Goal: Task Accomplishment & Management: Manage account settings

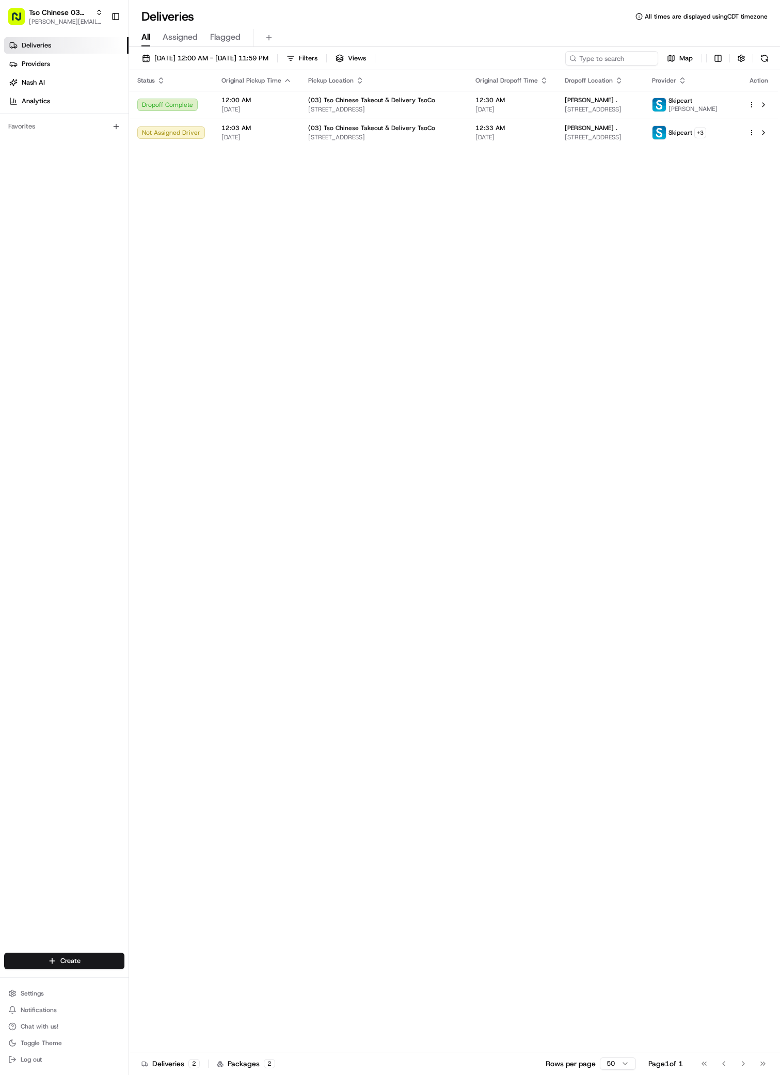
click at [539, 432] on div "Status Original Pickup Time Pickup Location Original Dropoff Time Dropoff Locat…" at bounding box center [453, 561] width 649 height 982
click at [632, 135] on span "[STREET_ADDRESS]" at bounding box center [600, 137] width 71 height 8
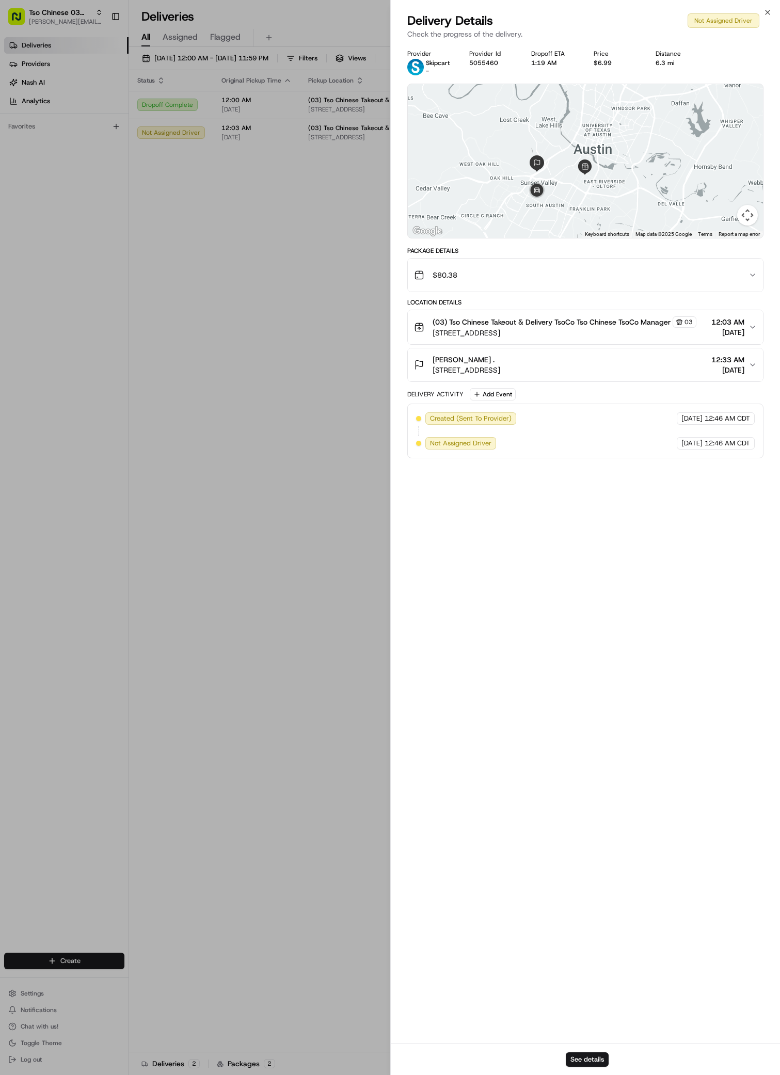
click at [748, 212] on button "Map camera controls" at bounding box center [747, 215] width 21 height 21
click at [697, 167] on button "Move up" at bounding box center [695, 163] width 21 height 21
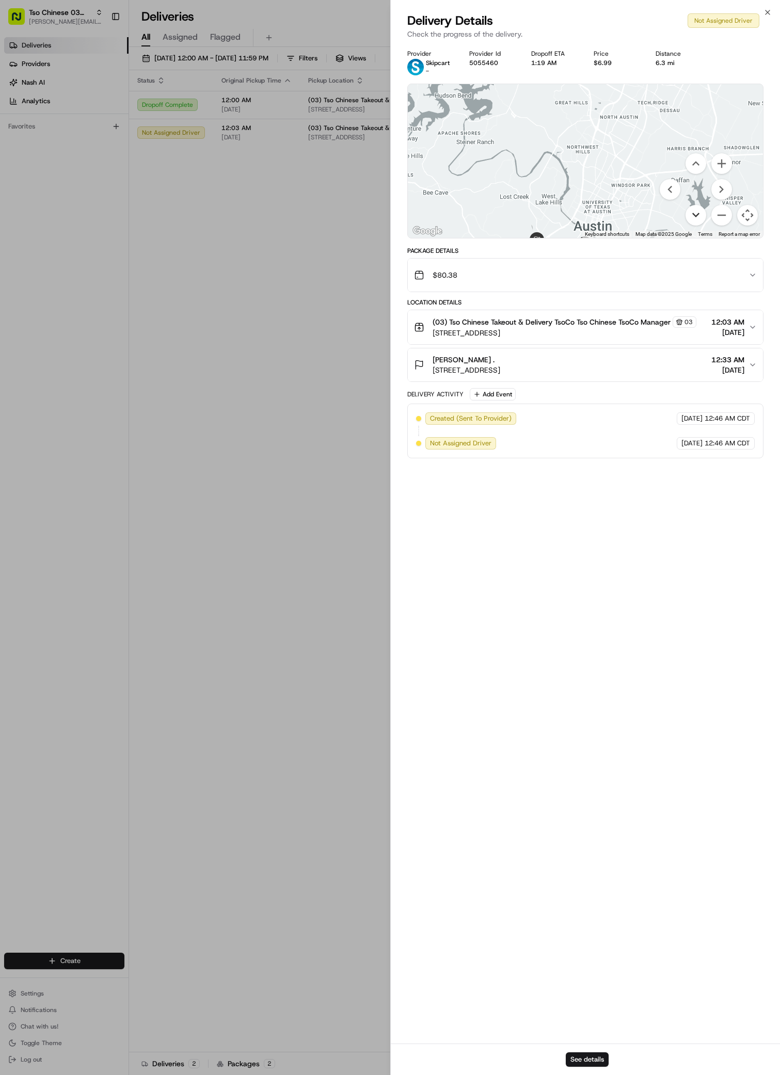
click at [699, 213] on button "Move down" at bounding box center [695, 215] width 21 height 21
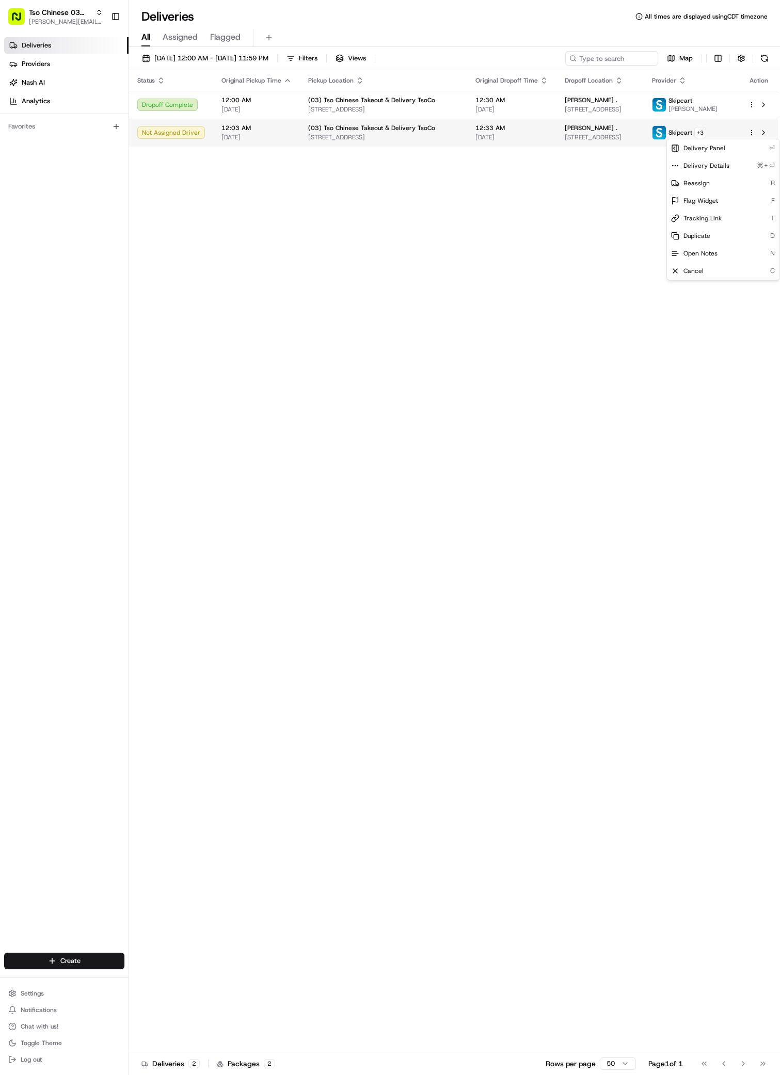
click at [753, 134] on html "Tso Chinese 03 TsoCo antonia@tsochinese.com Toggle Sidebar Deliveries Providers…" at bounding box center [390, 537] width 780 height 1075
click at [597, 393] on html "Tso Chinese 03 TsoCo antonia@tsochinese.com Toggle Sidebar Deliveries Providers…" at bounding box center [390, 537] width 780 height 1075
click at [753, 135] on html "Tso Chinese 03 TsoCo antonia@tsochinese.com Toggle Sidebar Deliveries Providers…" at bounding box center [390, 537] width 780 height 1075
click at [703, 267] on div "Cancel C" at bounding box center [723, 271] width 112 height 18
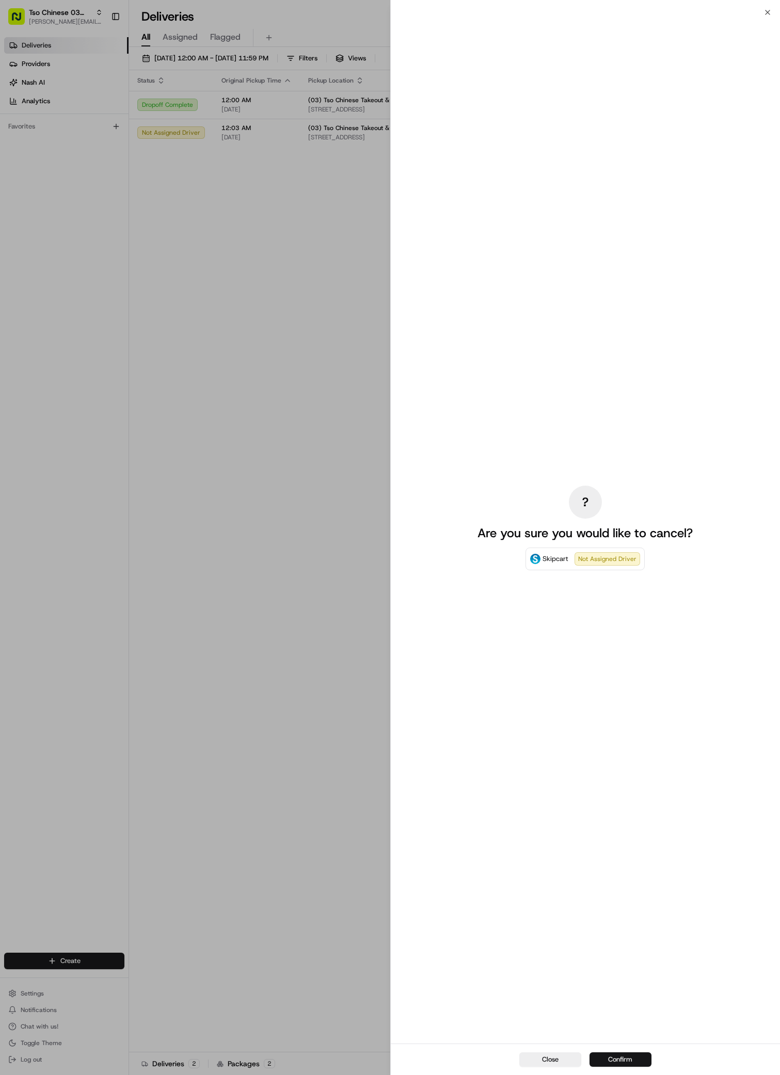
click at [641, 1055] on button "Confirm" at bounding box center [620, 1059] width 62 height 14
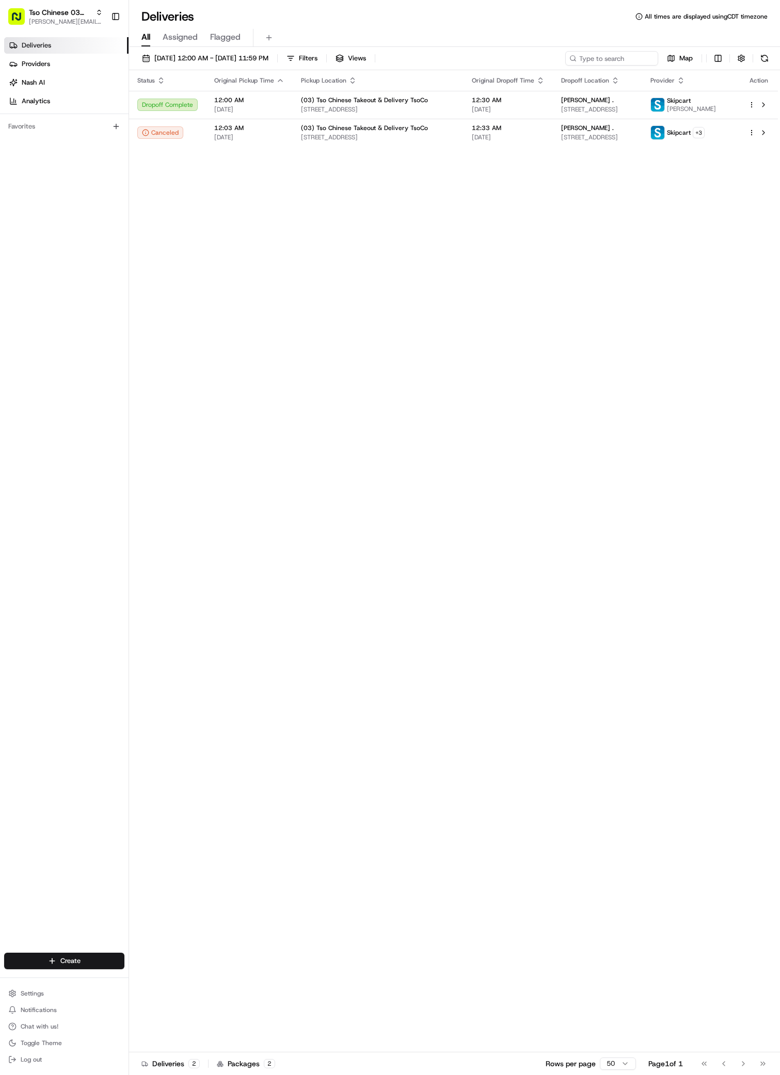
click at [243, 545] on div "Status Original Pickup Time Pickup Location Original Dropoff Time Dropoff Locat…" at bounding box center [453, 561] width 649 height 982
click at [750, 131] on html "Tso Chinese 03 TsoCo [PERSON_NAME][EMAIL_ADDRESS][DOMAIN_NAME] Toggle Sidebar D…" at bounding box center [390, 537] width 780 height 1075
click at [706, 234] on span "Duplicate" at bounding box center [696, 236] width 27 height 8
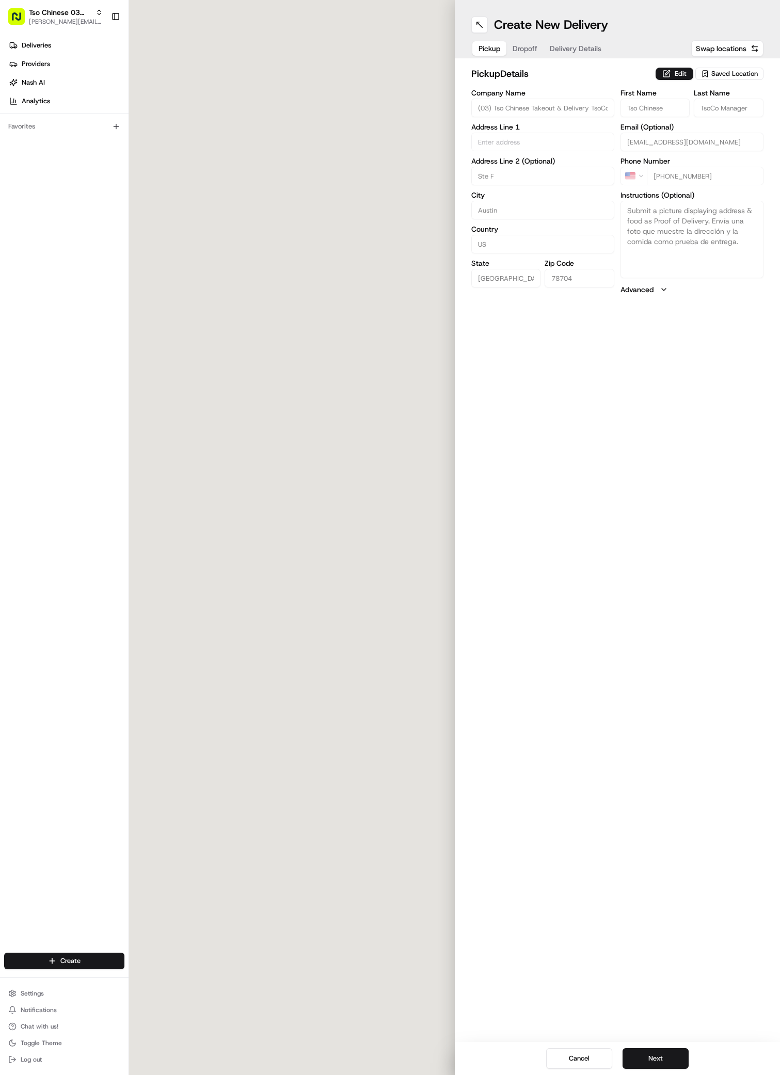
type input "[STREET_ADDRESS]"
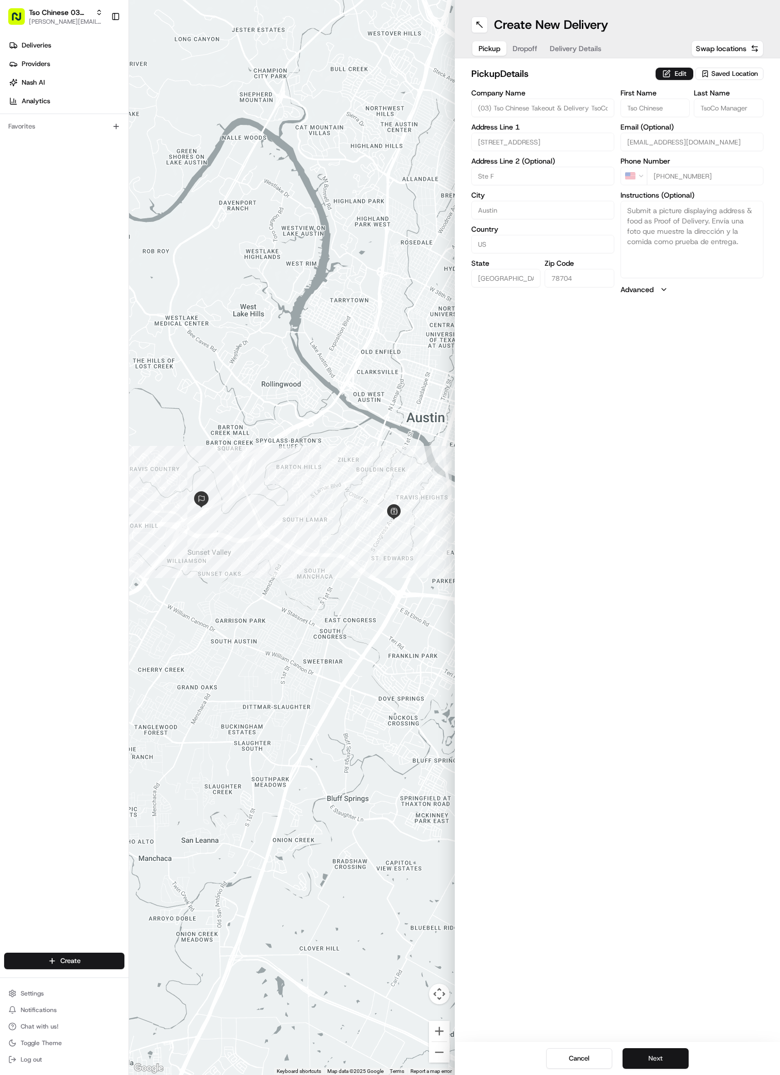
click at [665, 1055] on button "Next" at bounding box center [655, 1058] width 66 height 21
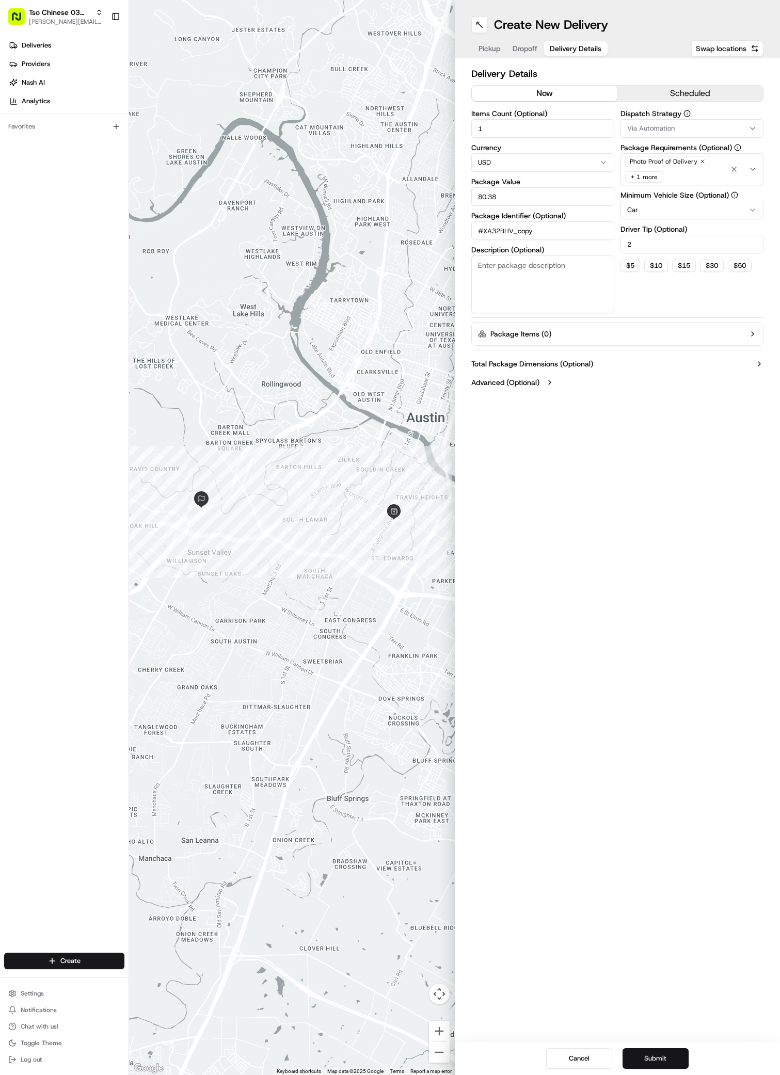
click at [665, 1054] on button "Submit" at bounding box center [655, 1058] width 66 height 21
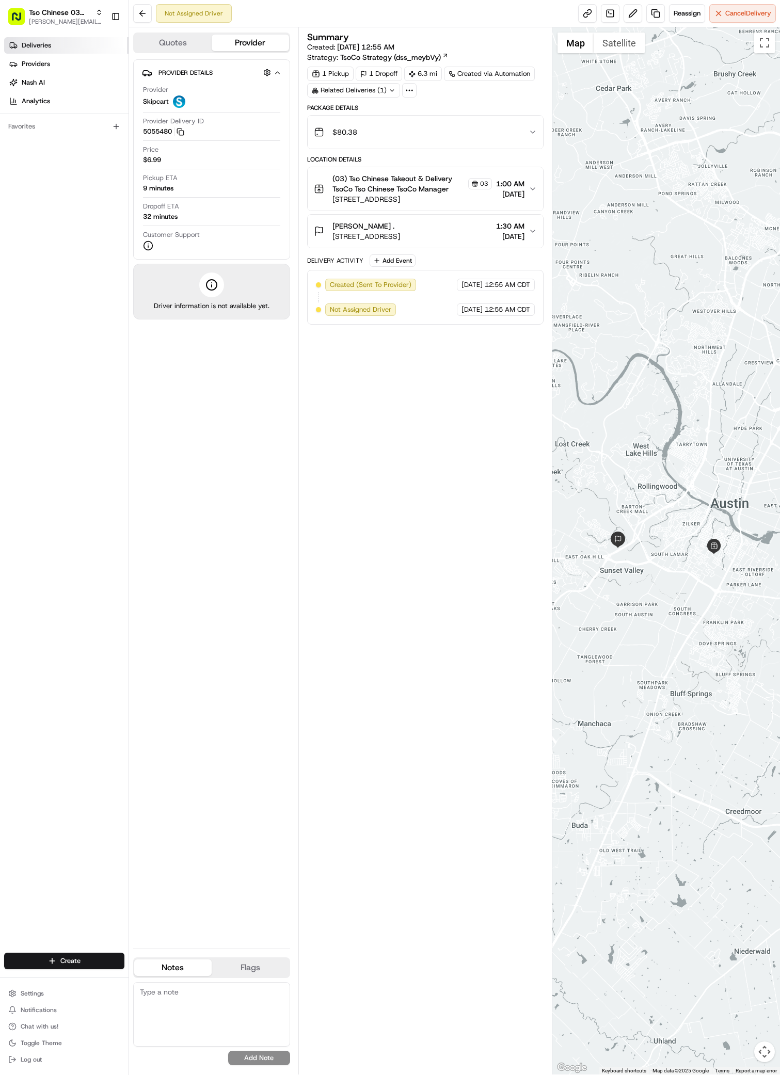
click at [60, 53] on link "Deliveries" at bounding box center [66, 45] width 124 height 17
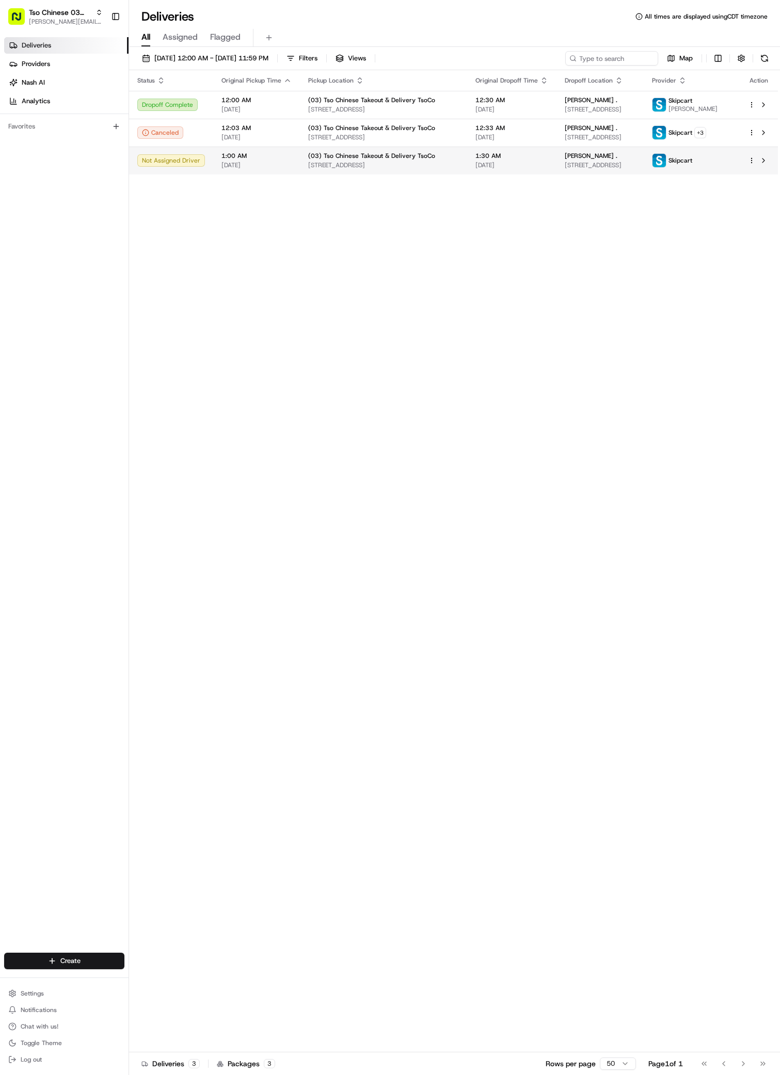
click at [728, 162] on div "Skipcart" at bounding box center [691, 160] width 79 height 14
click at [750, 159] on html "Tso Chinese 03 TsoCo [PERSON_NAME][EMAIL_ADDRESS][DOMAIN_NAME] Toggle Sidebar D…" at bounding box center [390, 537] width 780 height 1075
click at [620, 269] on html "Tso Chinese 03 TsoCo [PERSON_NAME][EMAIL_ADDRESS][DOMAIN_NAME] Toggle Sidebar D…" at bounding box center [390, 537] width 780 height 1075
click at [752, 161] on html "Tso Chinese 03 TsoCo [PERSON_NAME][EMAIL_ADDRESS][DOMAIN_NAME] Toggle Sidebar D…" at bounding box center [390, 537] width 780 height 1075
click at [702, 213] on span "Reassign" at bounding box center [696, 211] width 26 height 8
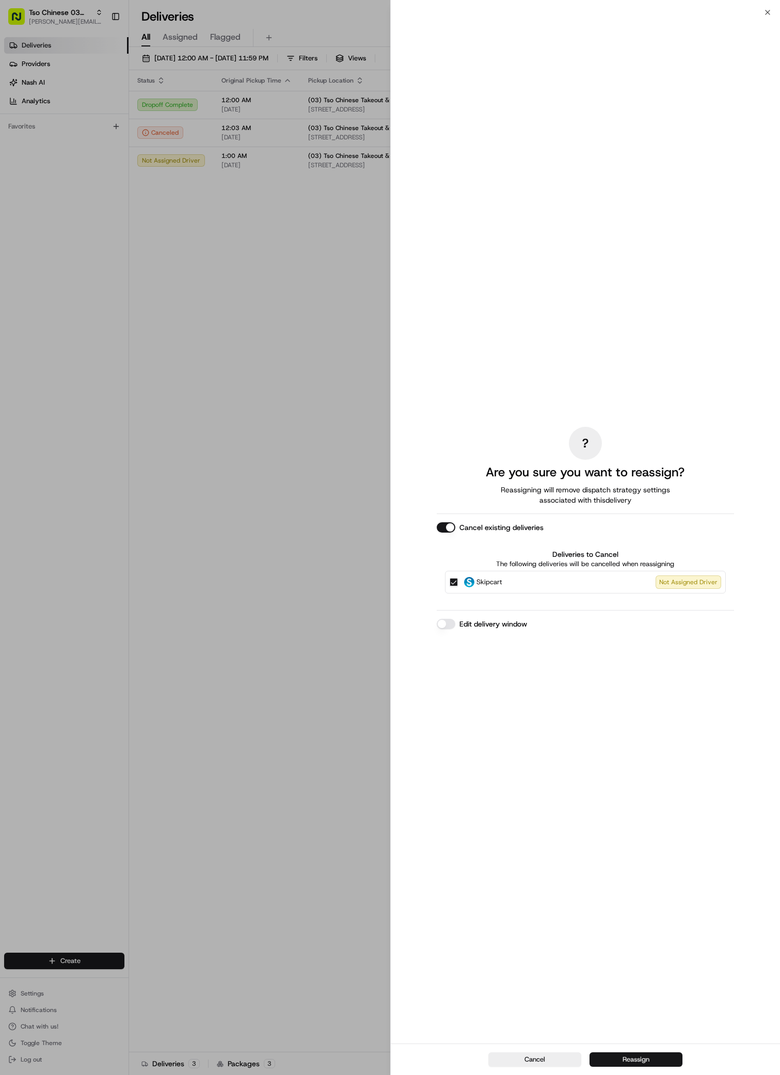
click at [635, 1052] on button "Reassign" at bounding box center [635, 1059] width 93 height 14
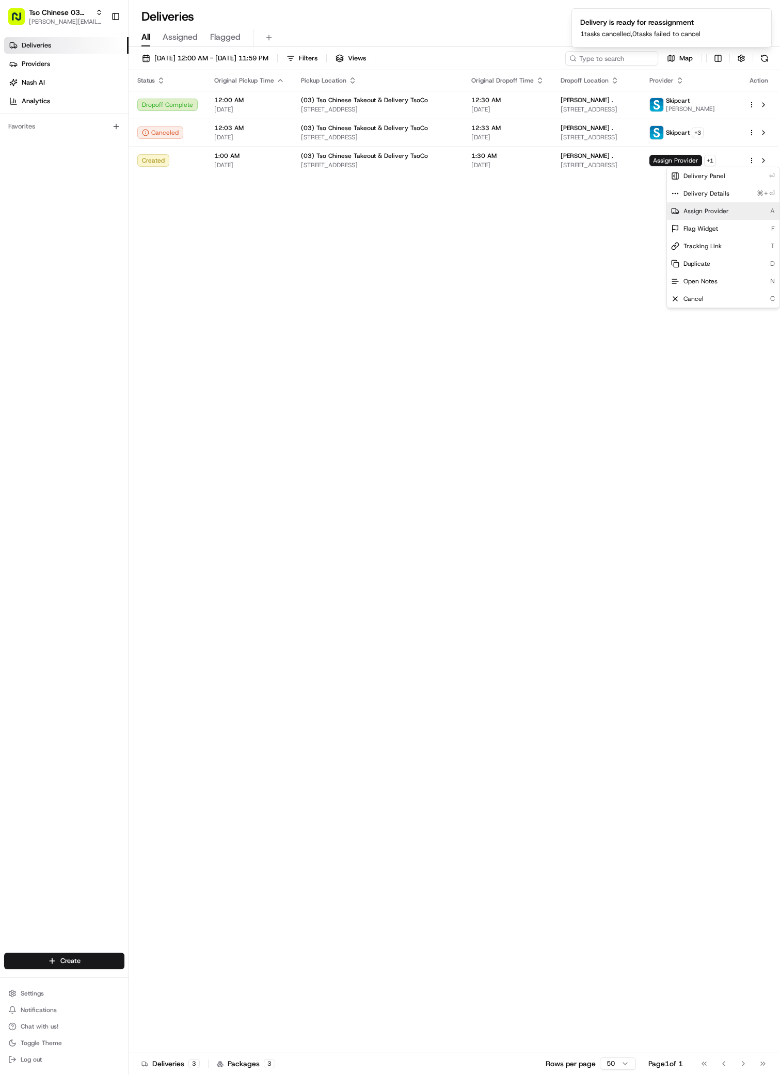
click at [711, 211] on span "Assign Provider" at bounding box center [705, 211] width 45 height 8
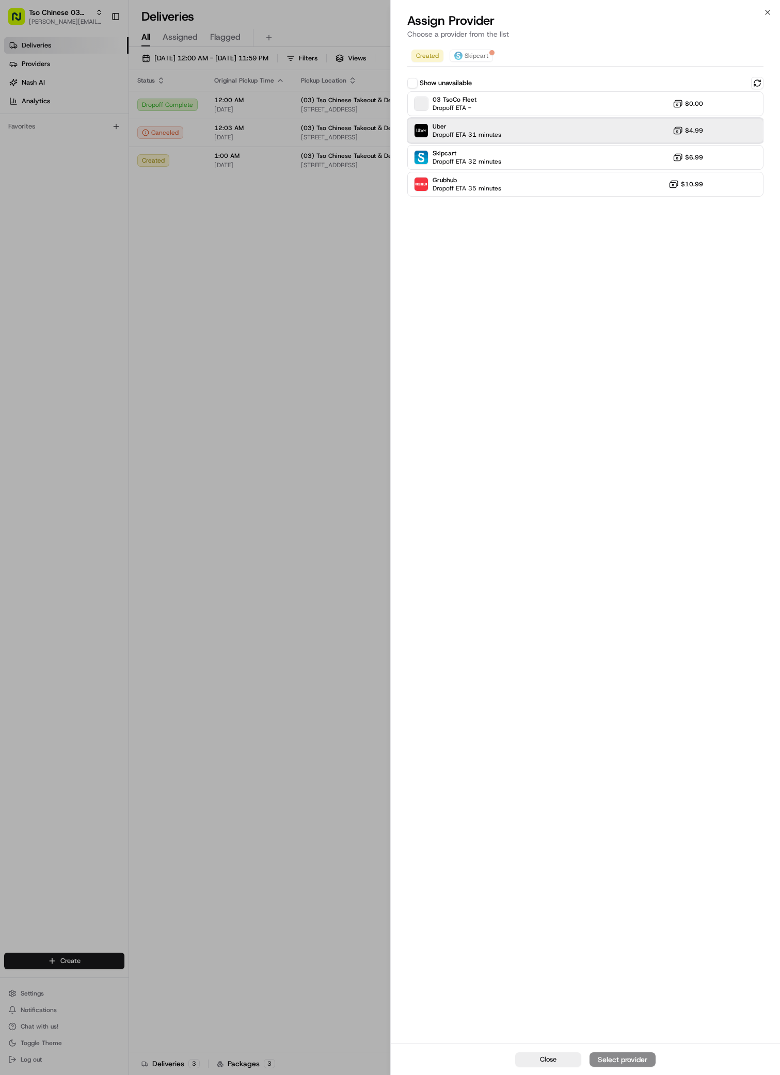
click at [539, 125] on div "Uber Dropoff ETA 31 minutes $4.99" at bounding box center [585, 130] width 357 height 25
click at [628, 1062] on div "Assign Provider" at bounding box center [622, 1059] width 51 height 10
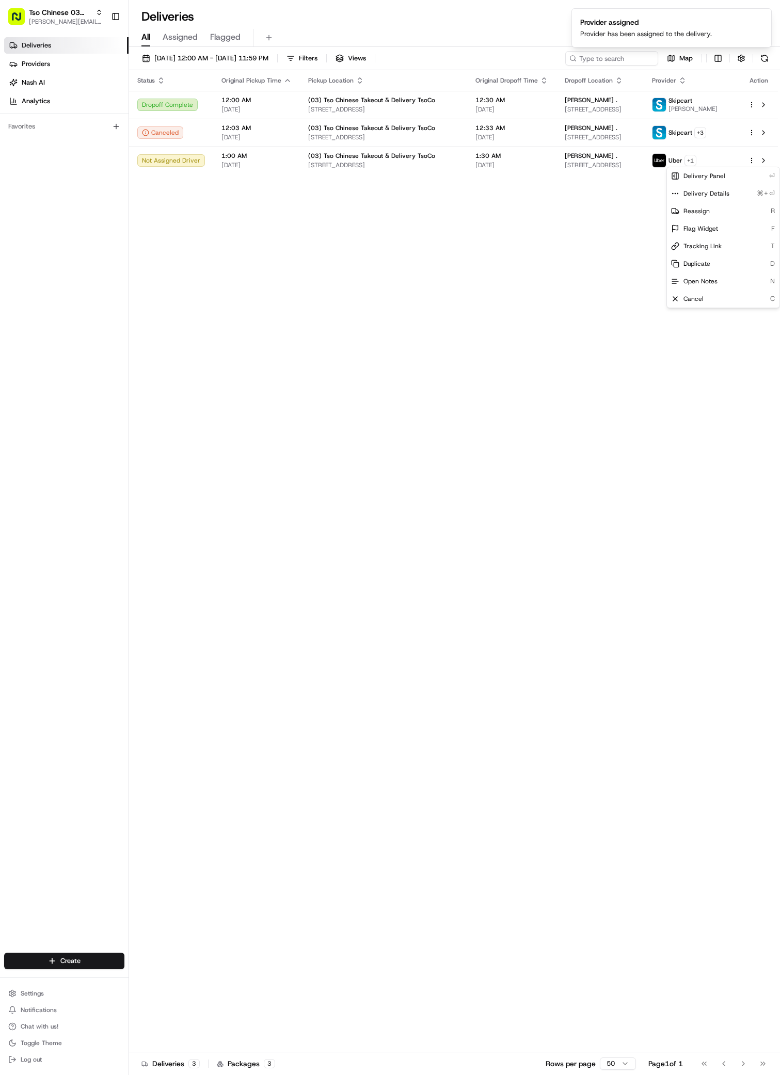
click at [209, 407] on div "Status Original Pickup Time Pickup Location Original Dropoff Time Dropoff Locat…" at bounding box center [453, 561] width 649 height 982
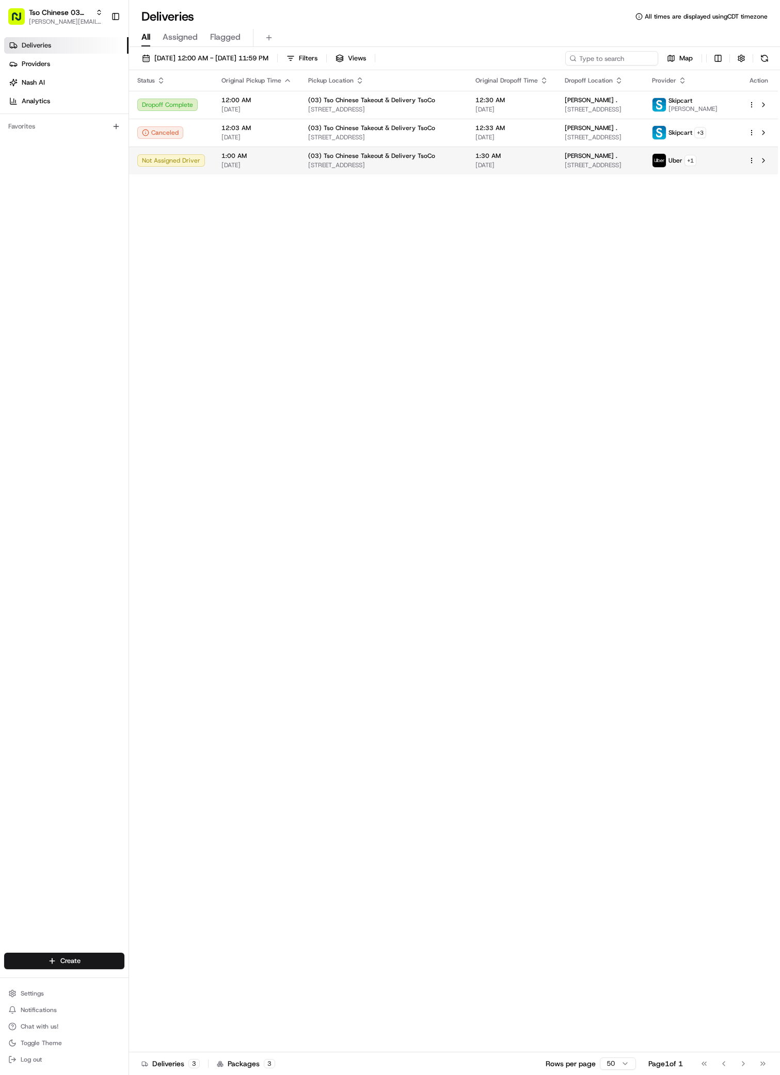
click at [635, 164] on span "[STREET_ADDRESS]" at bounding box center [600, 165] width 71 height 8
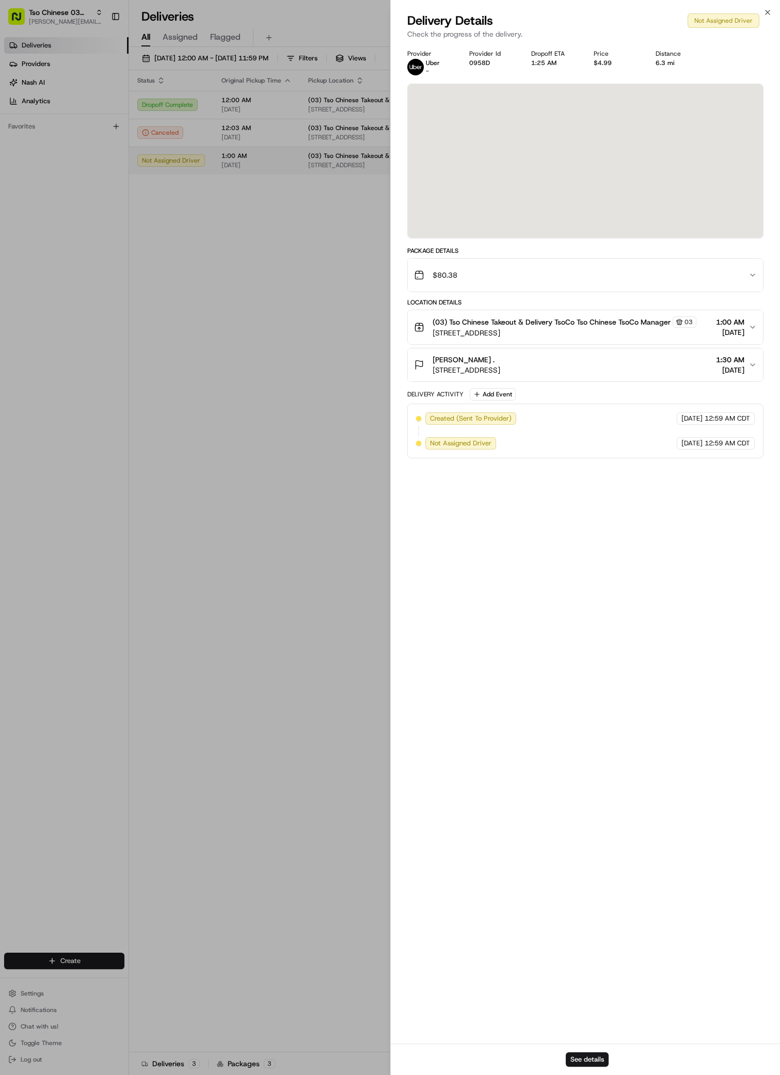
click at [636, 164] on div at bounding box center [390, 537] width 780 height 1075
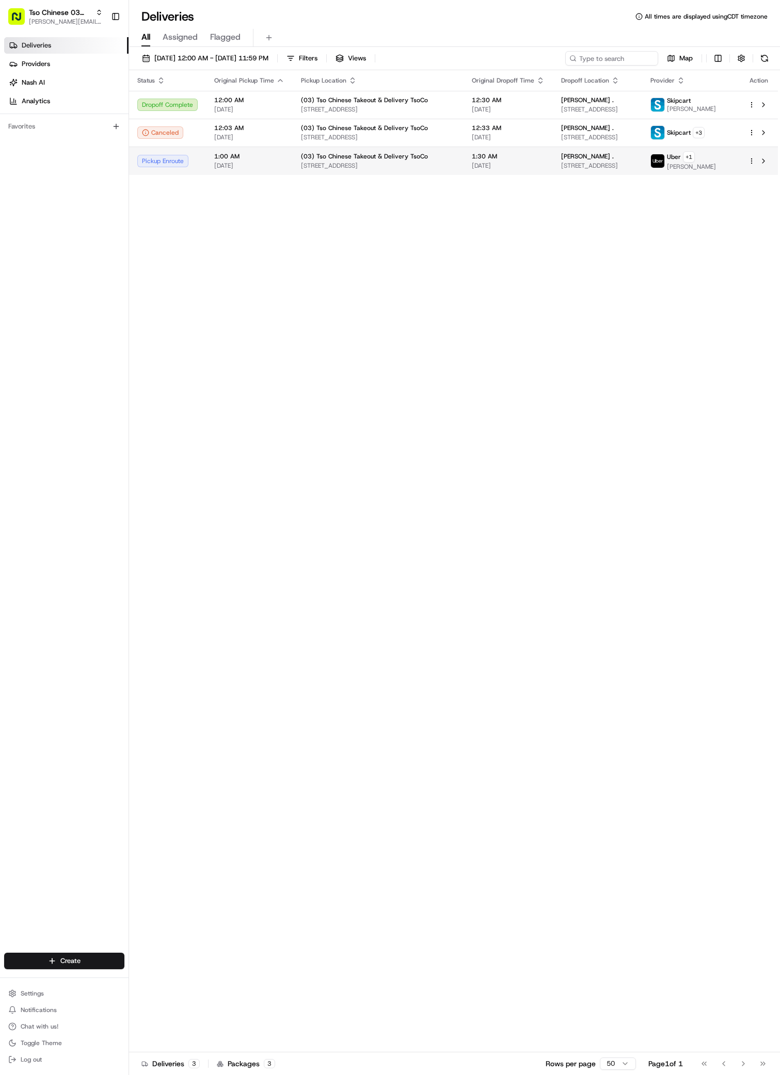
click at [634, 159] on div "[PERSON_NAME] ." at bounding box center [597, 156] width 73 height 8
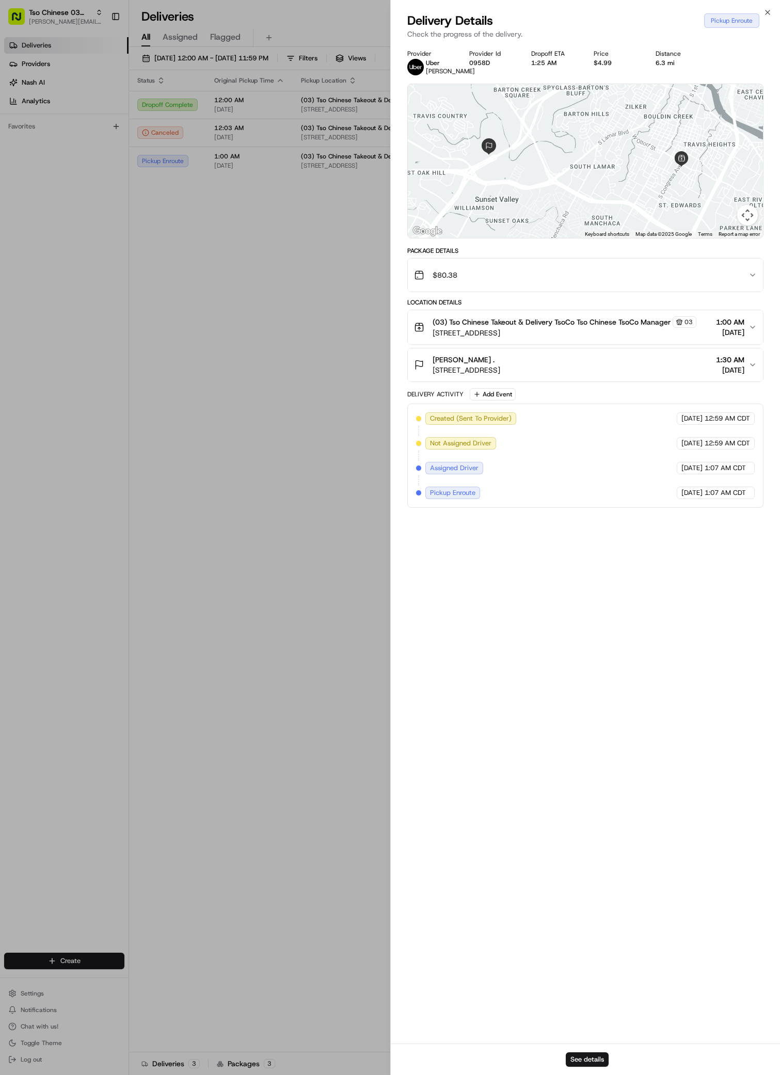
click at [747, 225] on button "Map camera controls" at bounding box center [747, 215] width 21 height 21
click at [692, 225] on button "Move down" at bounding box center [695, 215] width 21 height 21
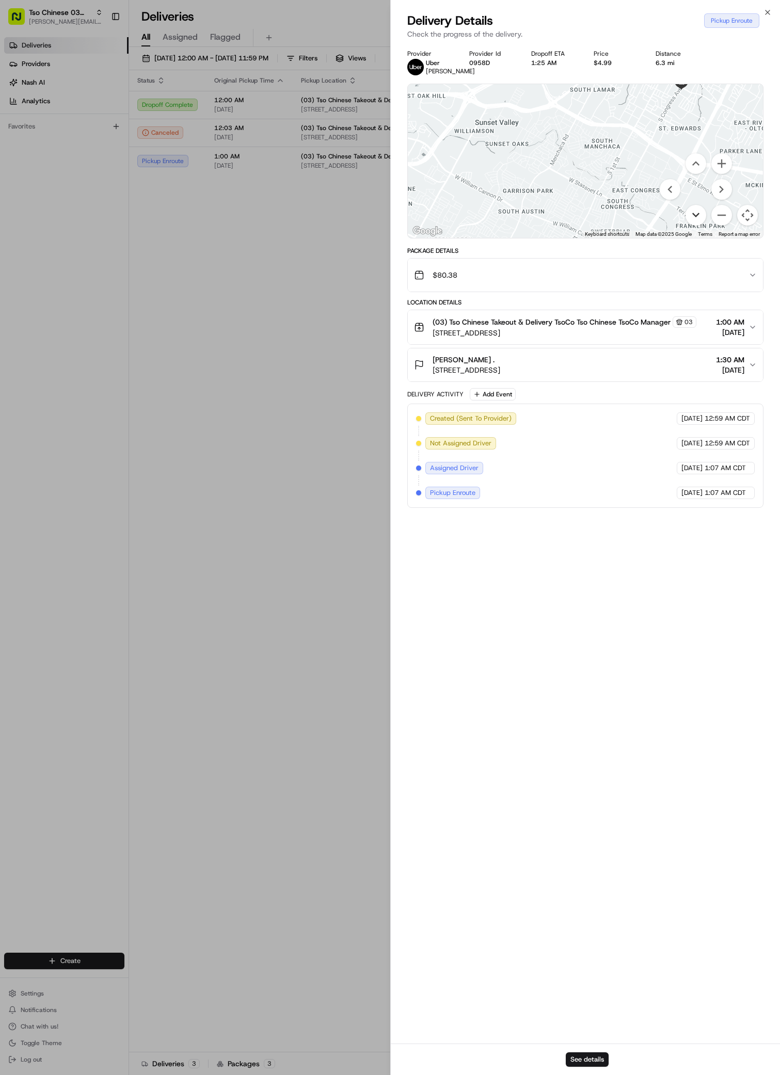
click at [692, 225] on button "Move down" at bounding box center [695, 215] width 21 height 21
click at [724, 200] on button "Move right" at bounding box center [721, 189] width 21 height 21
click at [697, 170] on div at bounding box center [586, 161] width 356 height 154
click at [748, 218] on button "Map camera controls" at bounding box center [747, 215] width 21 height 21
click at [694, 171] on button "Move up" at bounding box center [695, 163] width 21 height 21
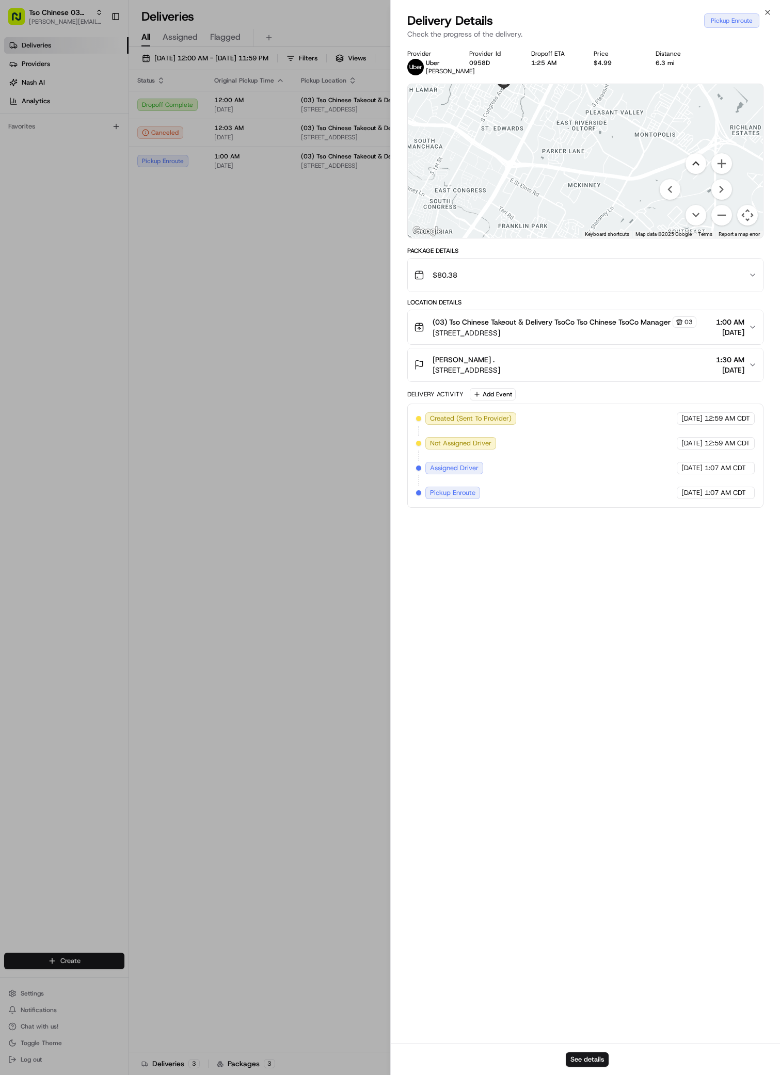
click at [694, 170] on button "Move up" at bounding box center [695, 163] width 21 height 21
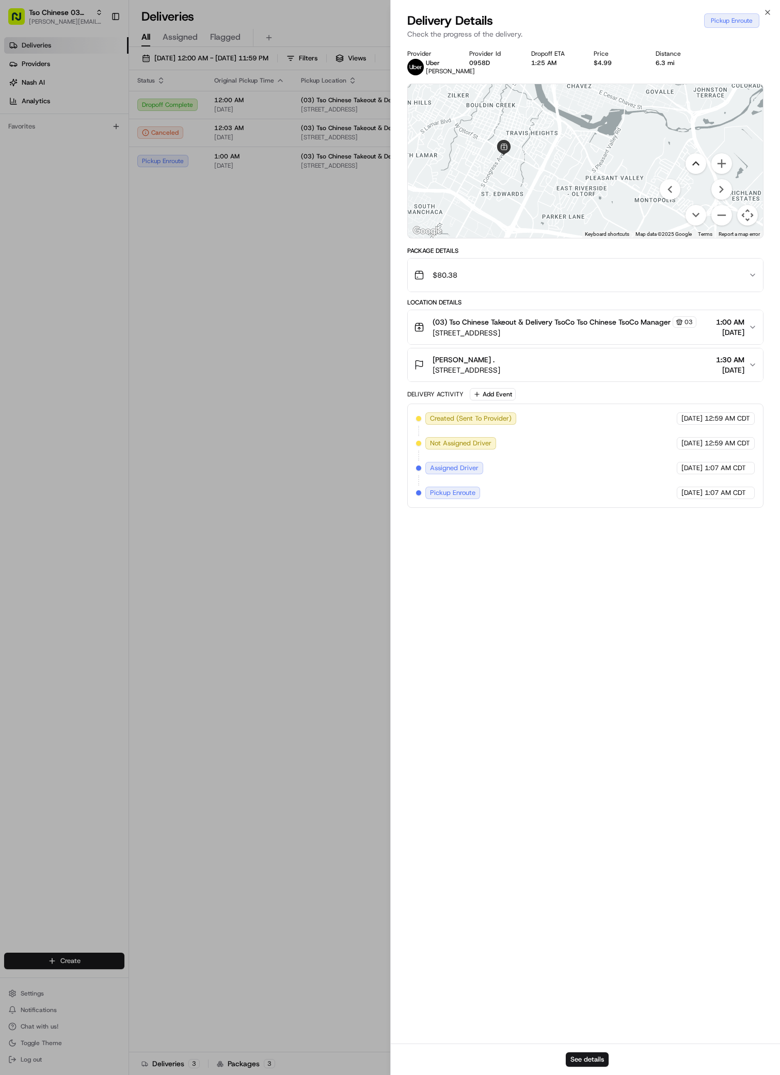
click at [694, 170] on button "Move up" at bounding box center [695, 163] width 21 height 21
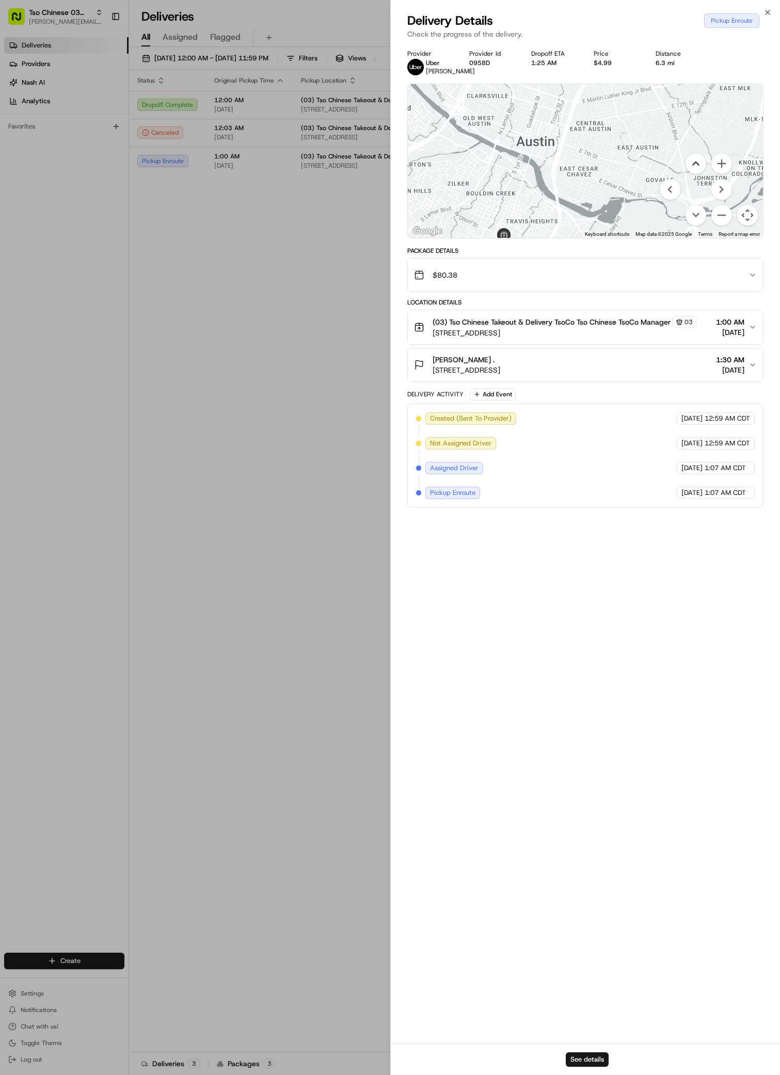
click at [694, 170] on button "Move up" at bounding box center [695, 163] width 21 height 21
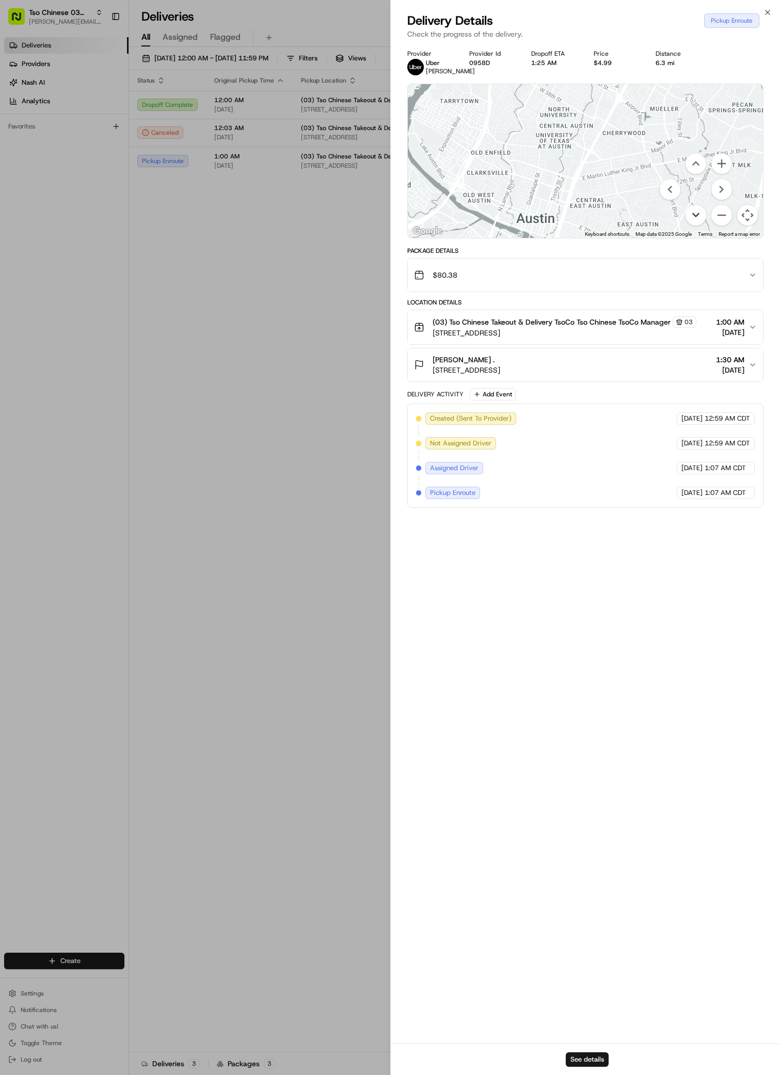
click at [697, 219] on button "Move down" at bounding box center [695, 215] width 21 height 21
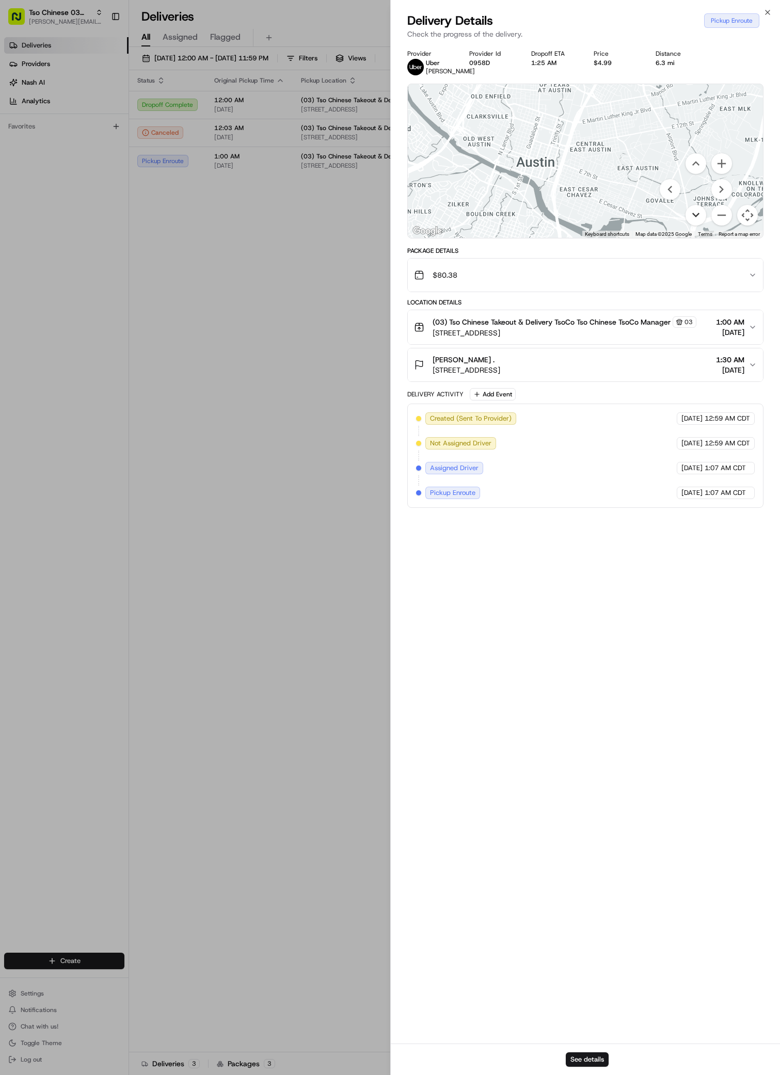
click at [697, 219] on button "Move down" at bounding box center [695, 215] width 21 height 21
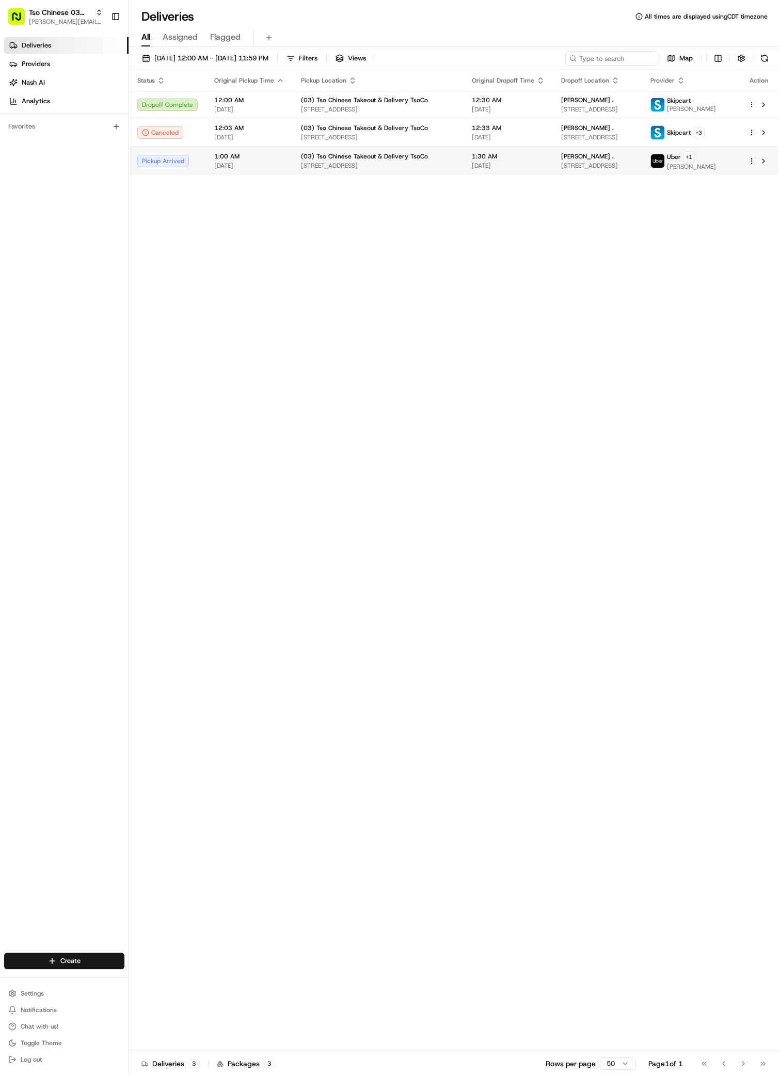
click at [593, 156] on div "[PERSON_NAME] ." at bounding box center [597, 156] width 73 height 8
click at [472, 162] on span "[DATE]" at bounding box center [508, 166] width 73 height 8
click at [472, 156] on span "1:30 AM" at bounding box center [508, 156] width 73 height 8
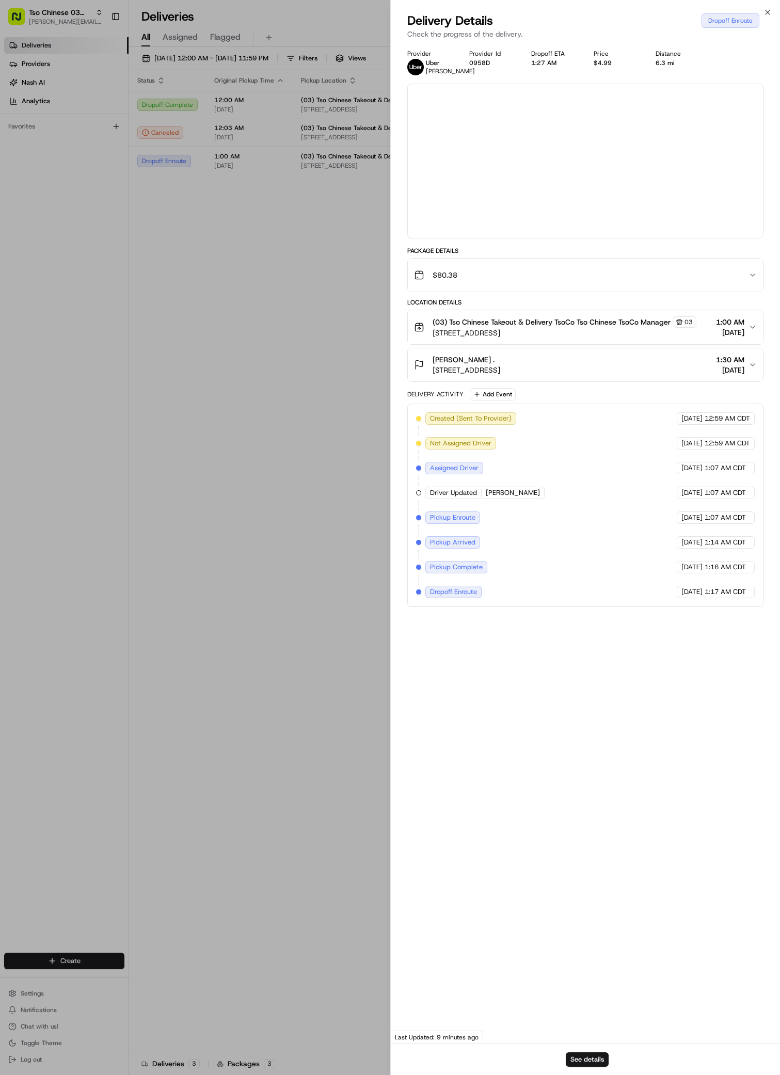
click at [464, 156] on div at bounding box center [390, 537] width 780 height 1075
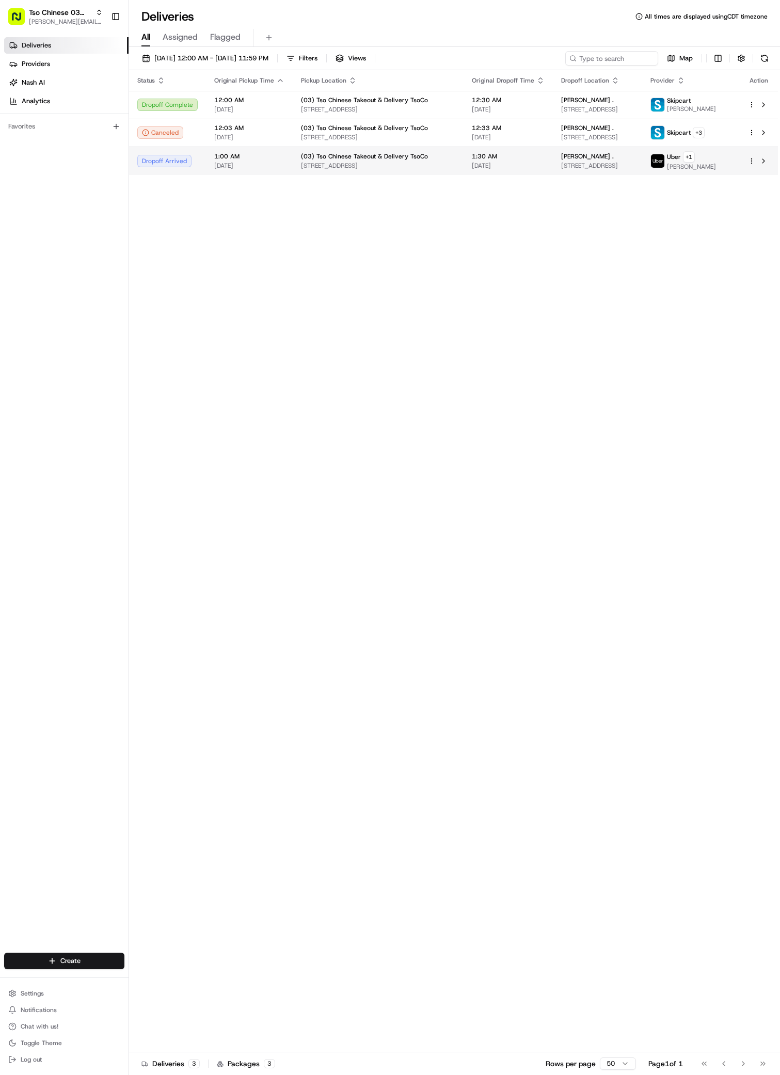
click at [561, 158] on span "[PERSON_NAME] ." at bounding box center [587, 156] width 53 height 8
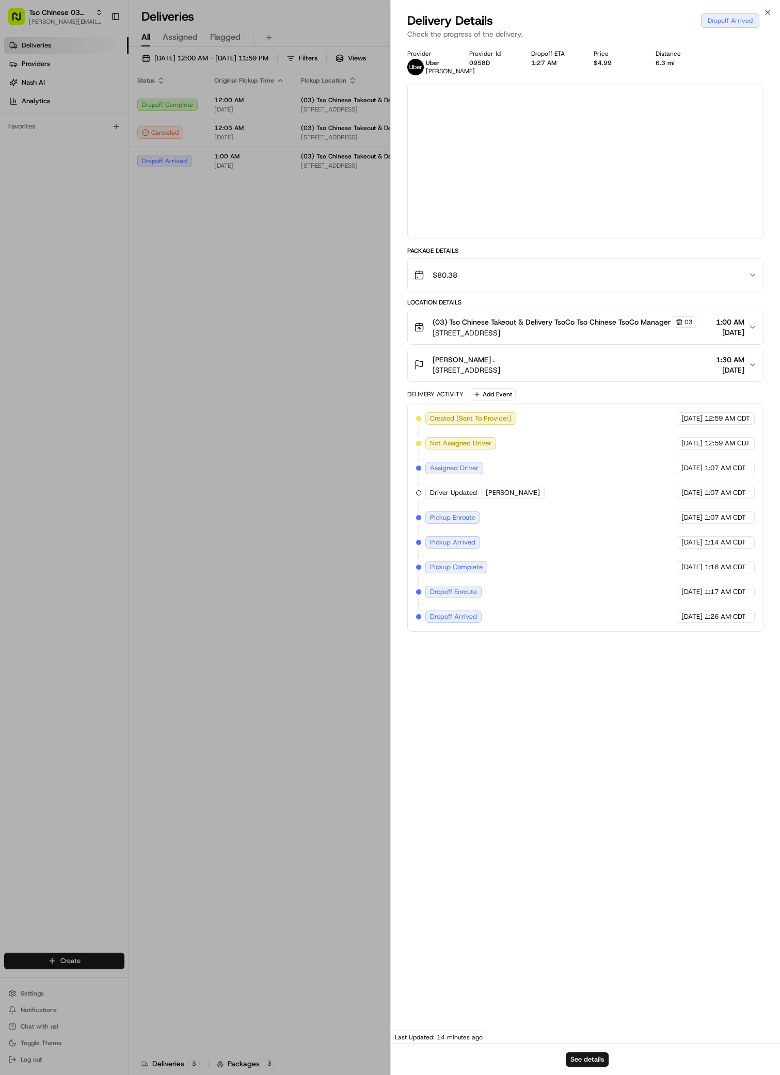
click at [551, 158] on div at bounding box center [390, 537] width 780 height 1075
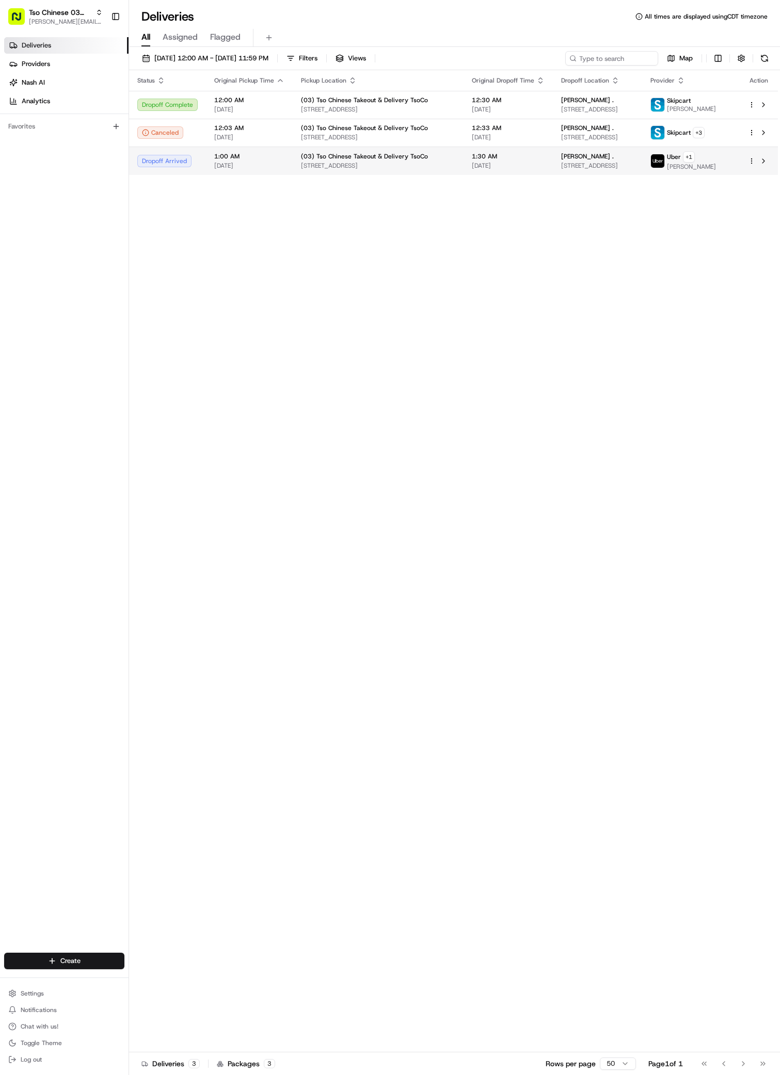
click at [616, 165] on span "[STREET_ADDRESS]" at bounding box center [597, 166] width 73 height 8
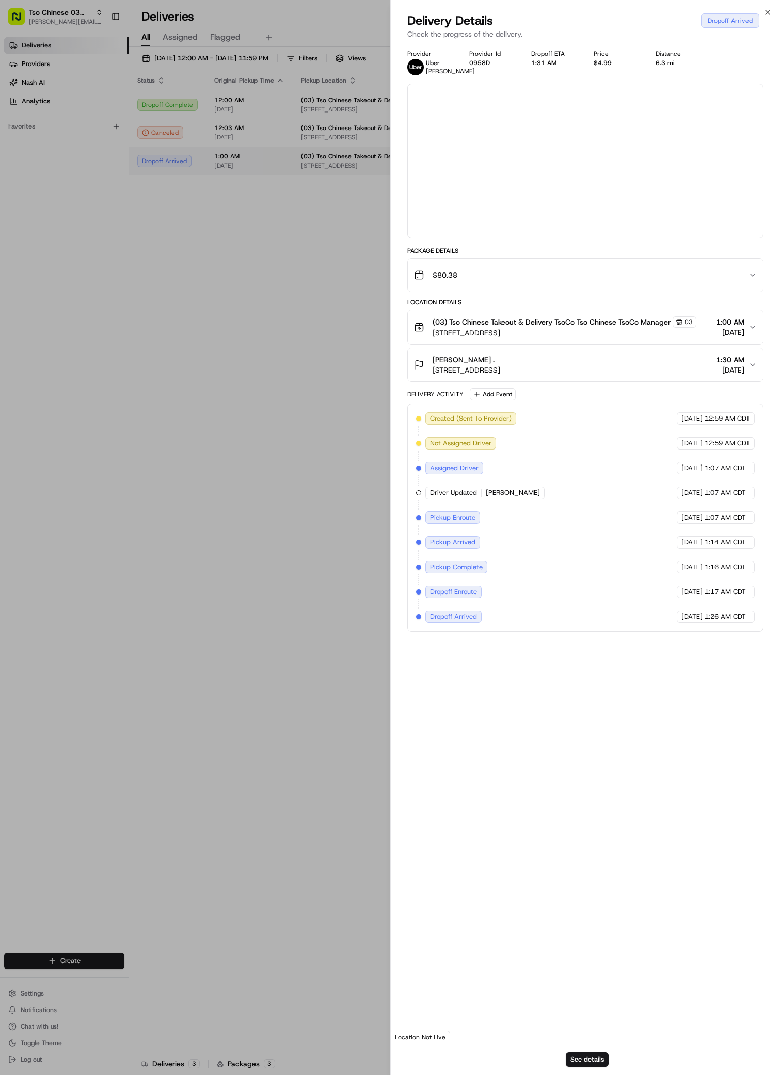
click at [616, 165] on div at bounding box center [390, 537] width 780 height 1075
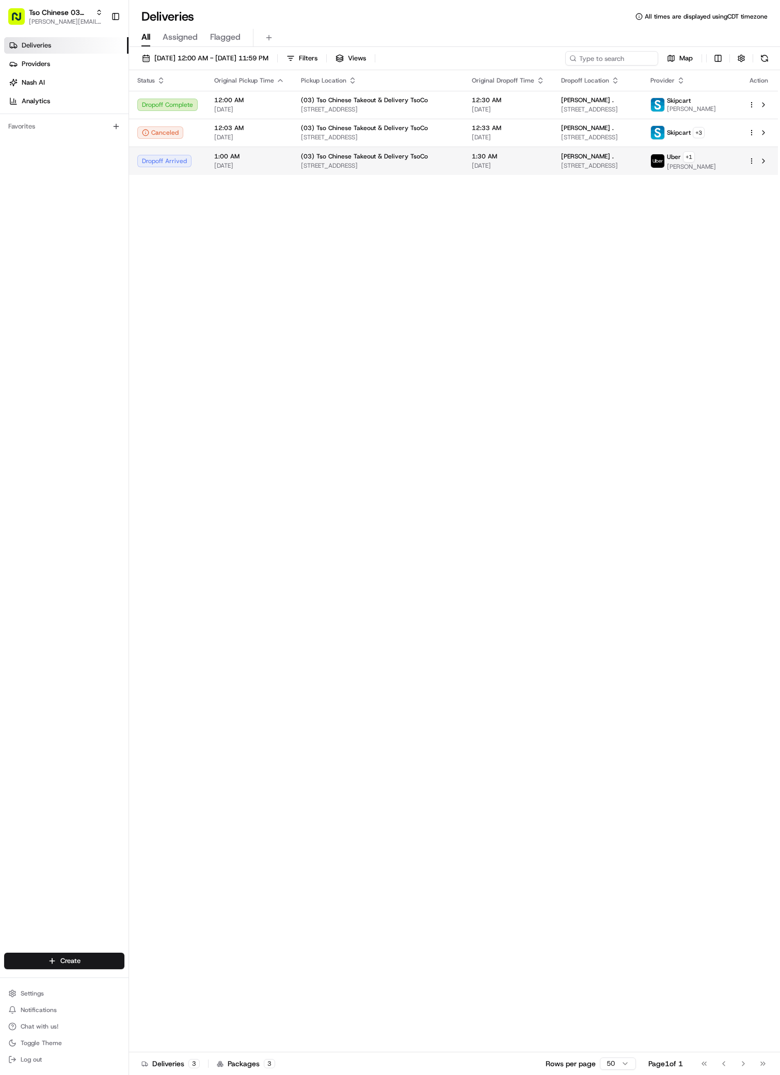
click at [613, 160] on div "[PERSON_NAME] . [STREET_ADDRESS]" at bounding box center [597, 161] width 73 height 18
click at [598, 162] on span "[STREET_ADDRESS]" at bounding box center [597, 166] width 73 height 8
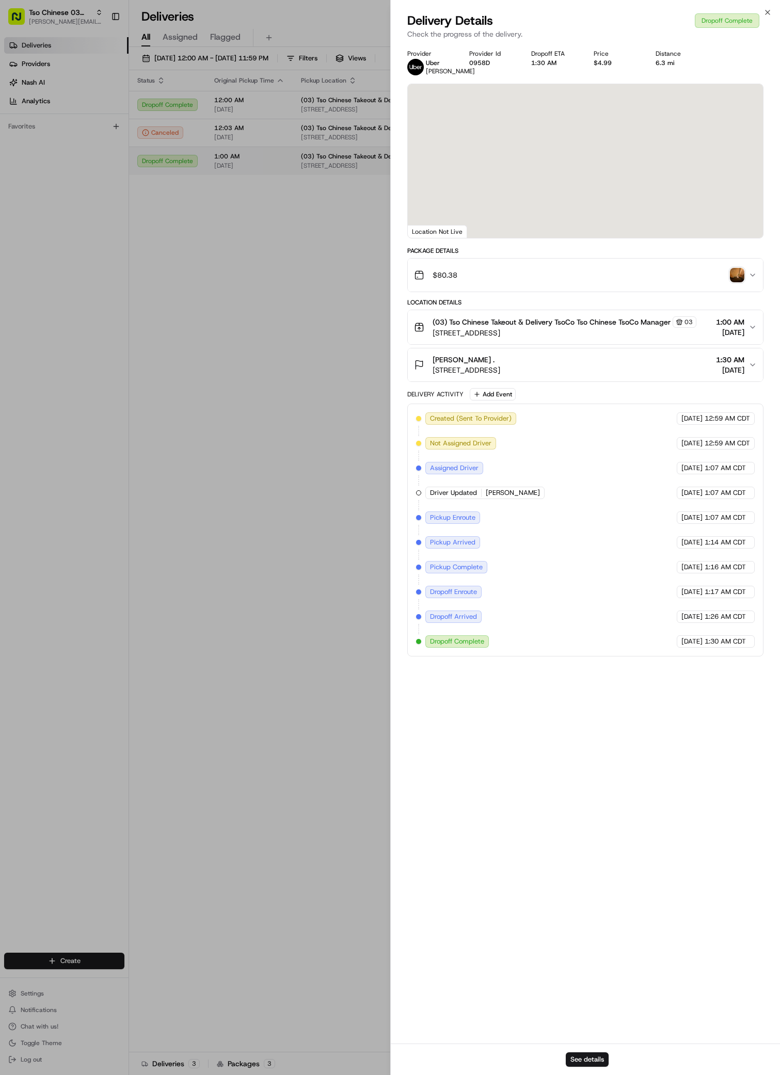
click at [598, 162] on div at bounding box center [390, 537] width 780 height 1075
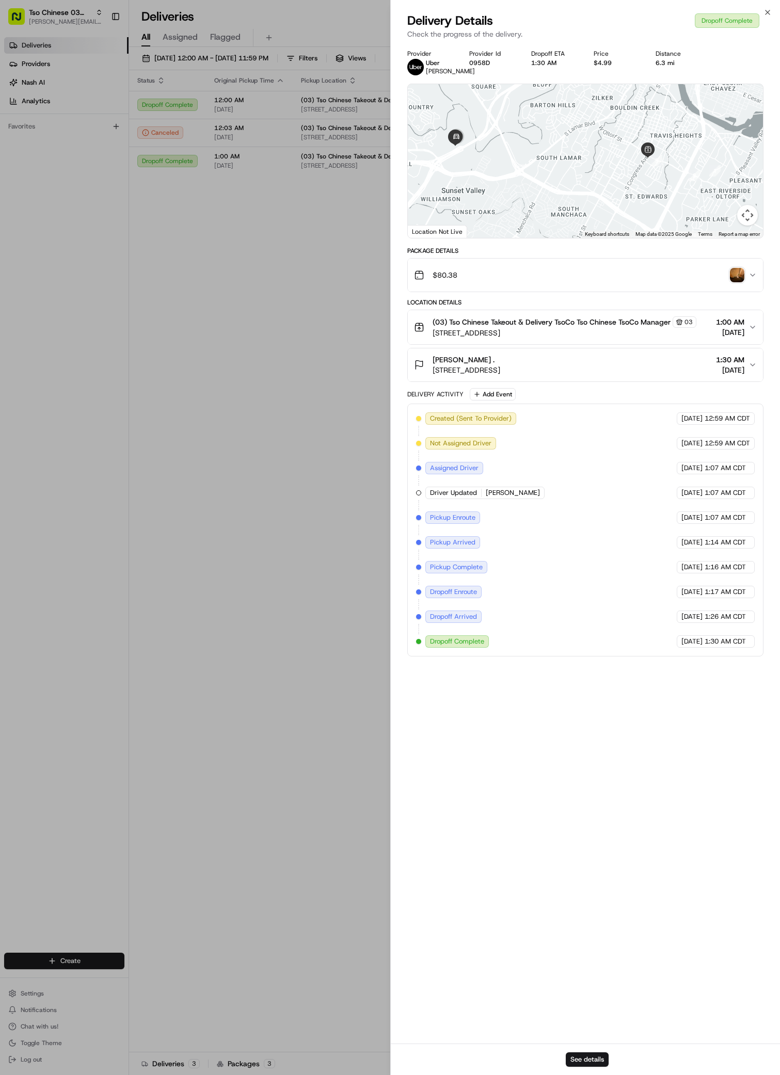
click at [739, 282] on img "button" at bounding box center [737, 275] width 14 height 14
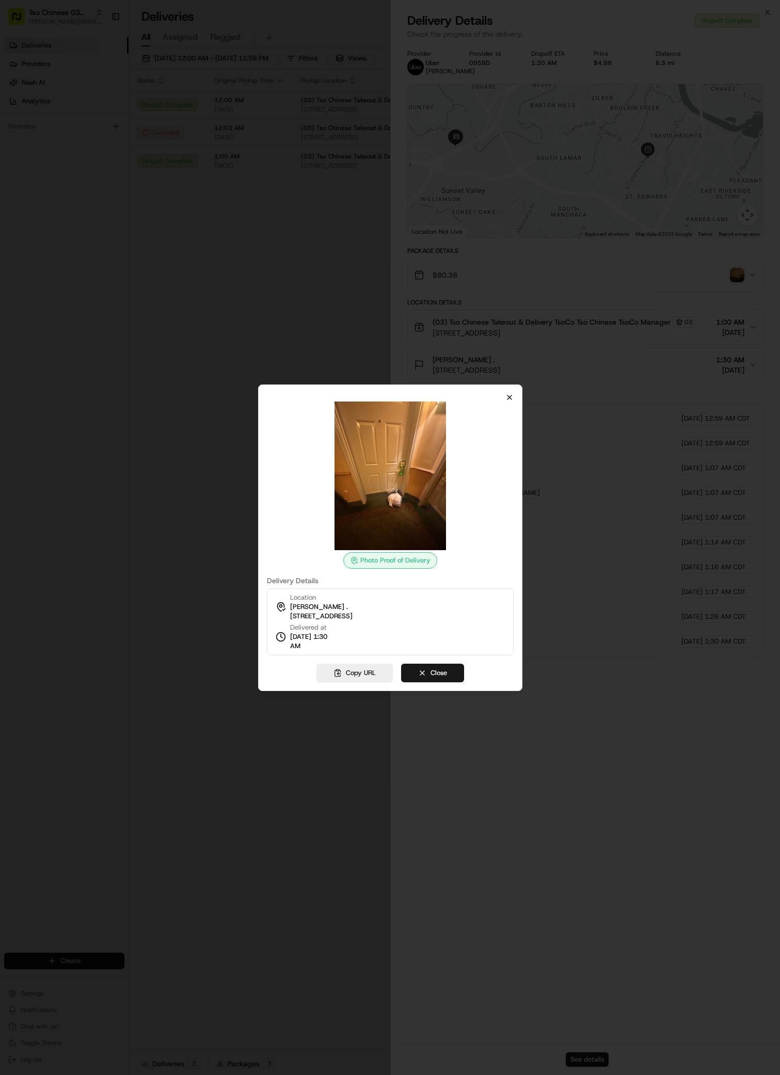
click at [507, 399] on icon "button" at bounding box center [509, 397] width 8 height 8
